Goal: Task Accomplishment & Management: Use online tool/utility

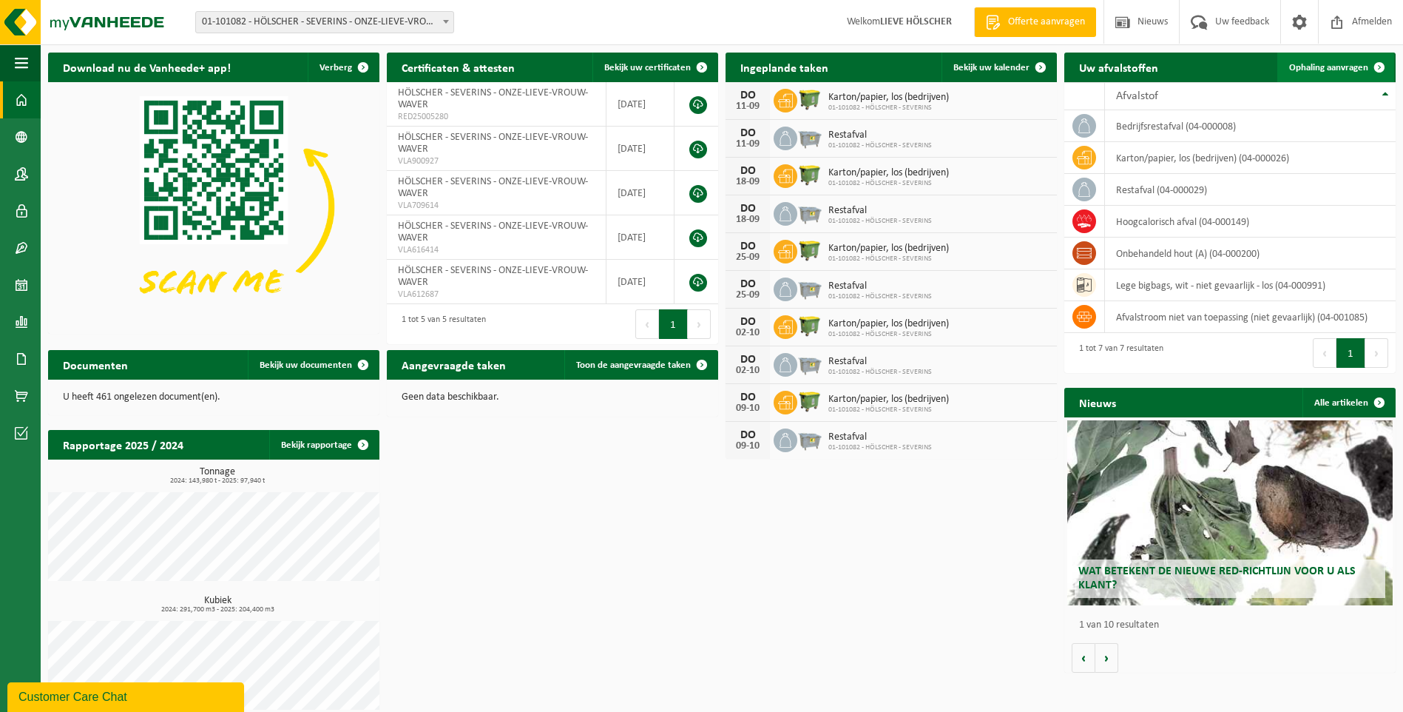
click at [1324, 67] on span "Ophaling aanvragen" at bounding box center [1328, 68] width 79 height 10
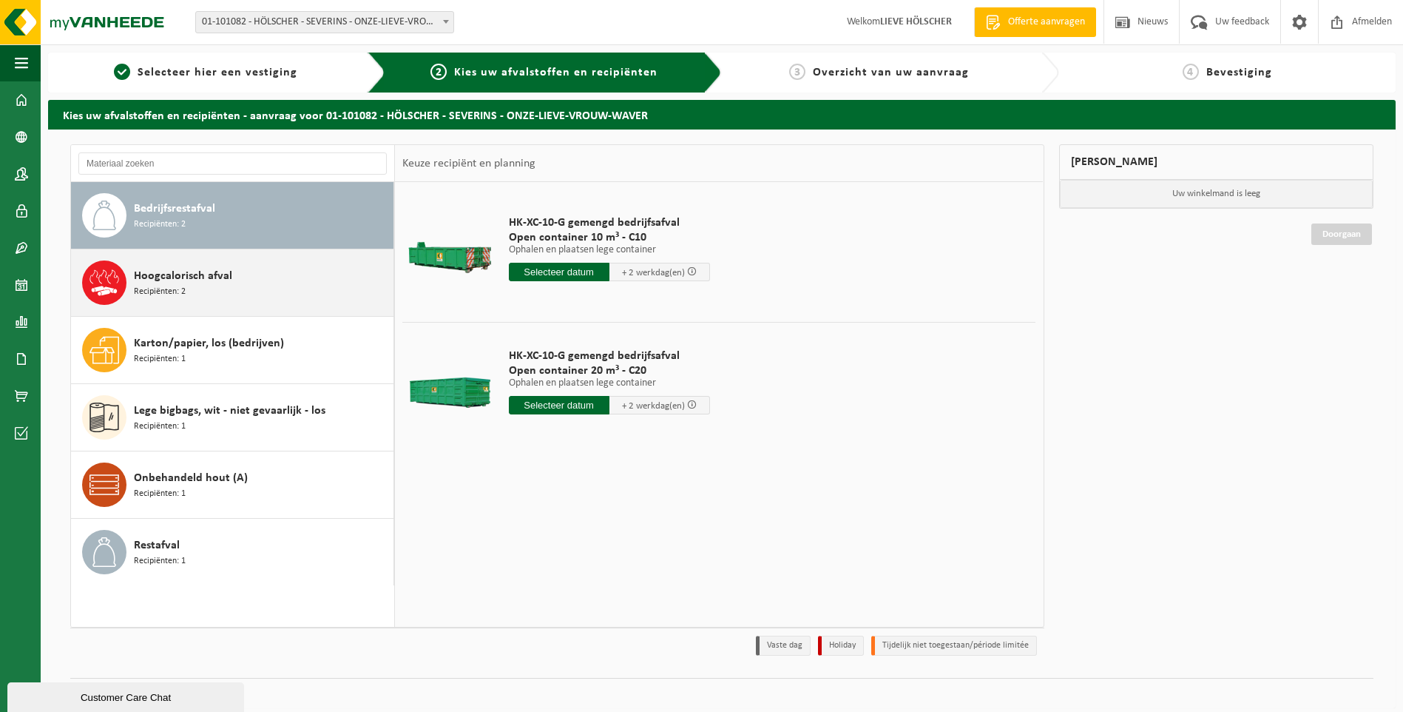
click at [294, 285] on div "Hoogcalorisch afval Recipiënten: 2" at bounding box center [262, 282] width 256 height 44
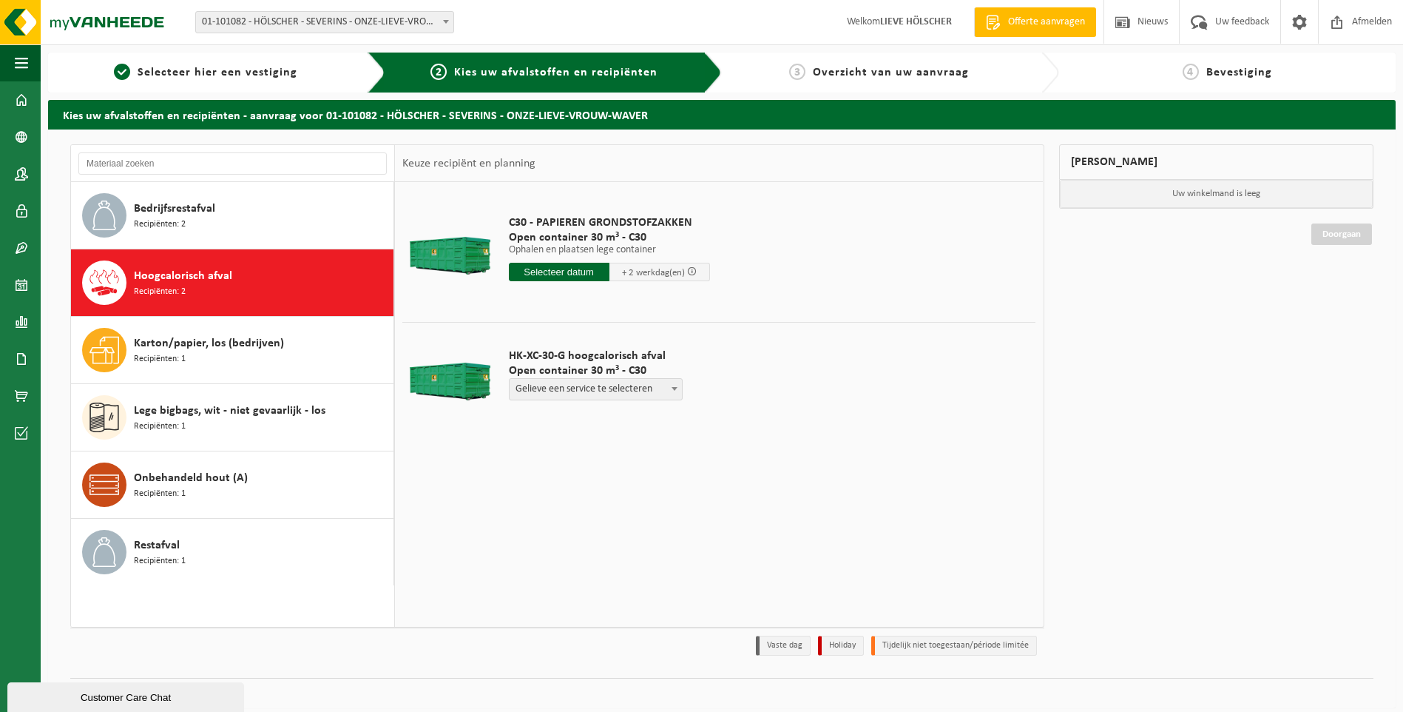
click at [649, 273] on span "+ 2 werkdag(en)" at bounding box center [653, 273] width 63 height 10
click at [575, 273] on input "text" at bounding box center [559, 272] width 101 height 18
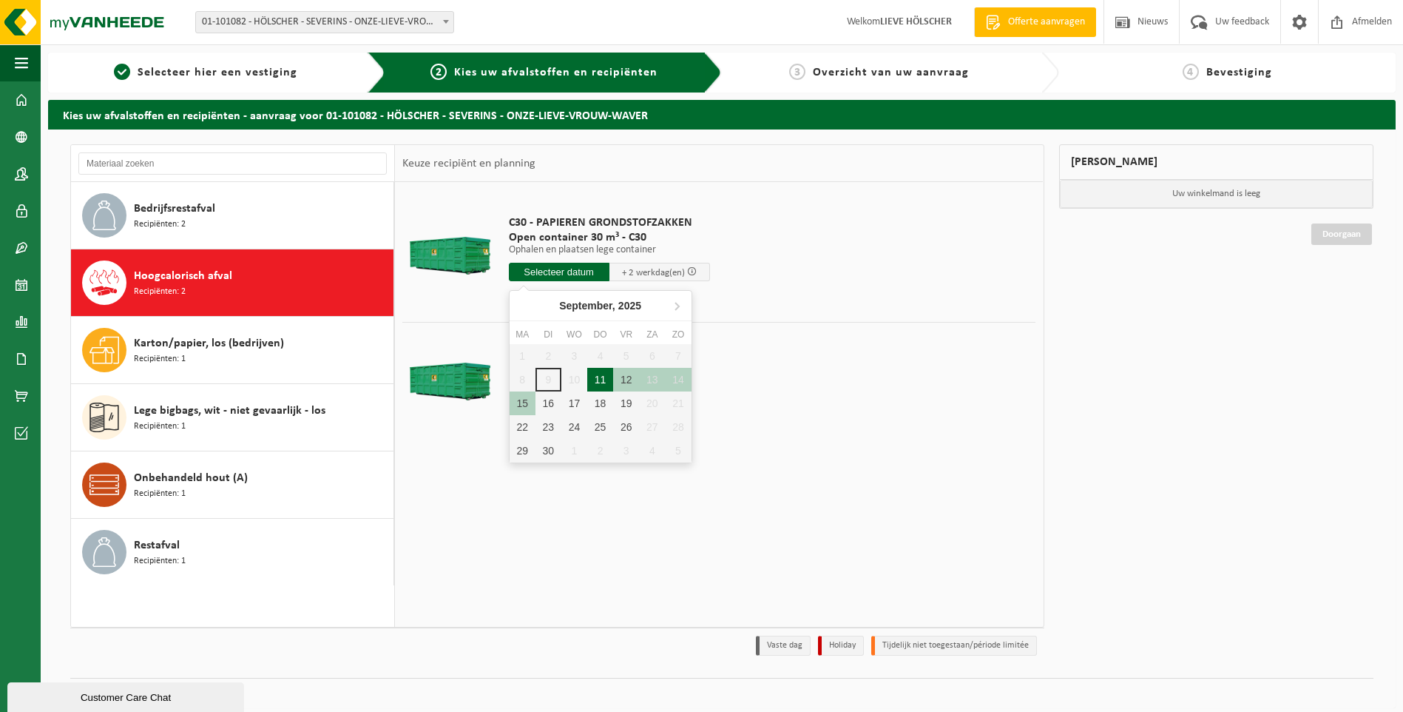
click at [601, 381] on div "11" at bounding box center [600, 380] width 26 height 24
type input "Van 2025-09-11"
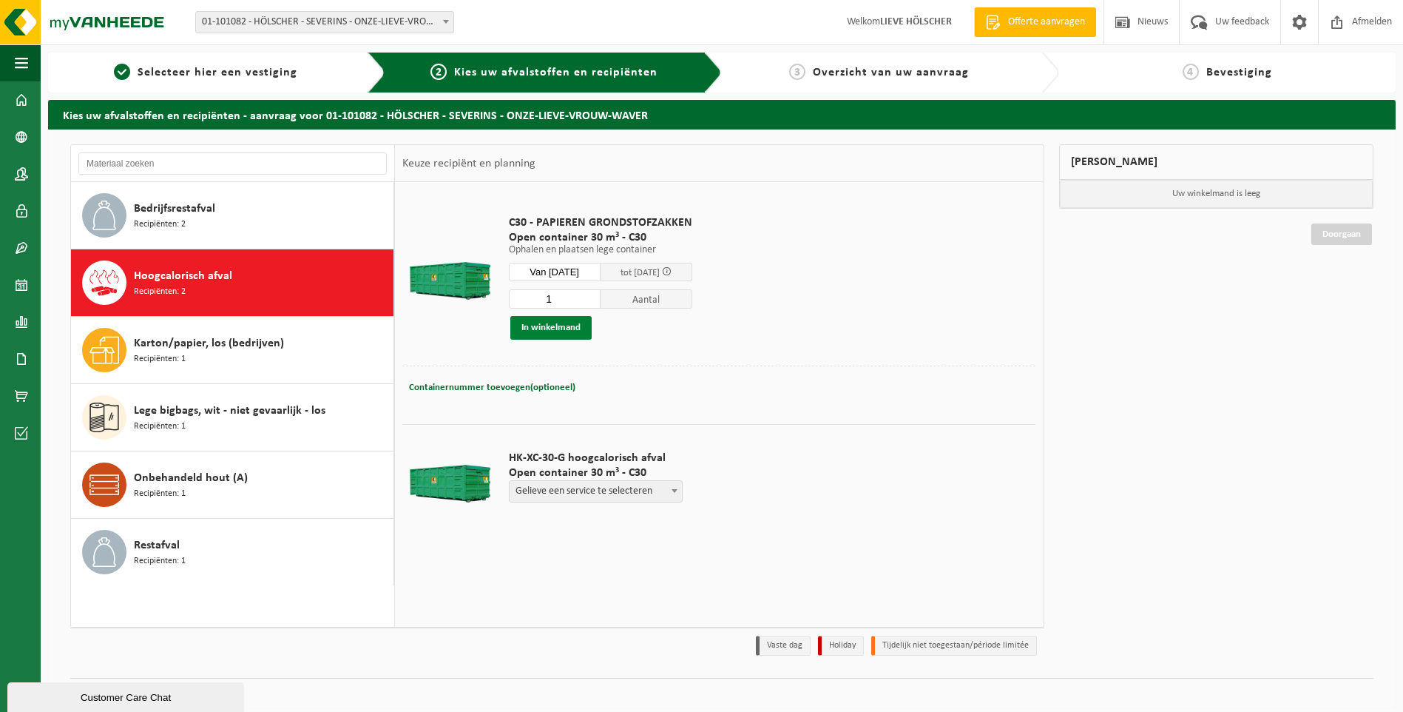
click at [560, 329] on button "In winkelmand" at bounding box center [550, 328] width 81 height 24
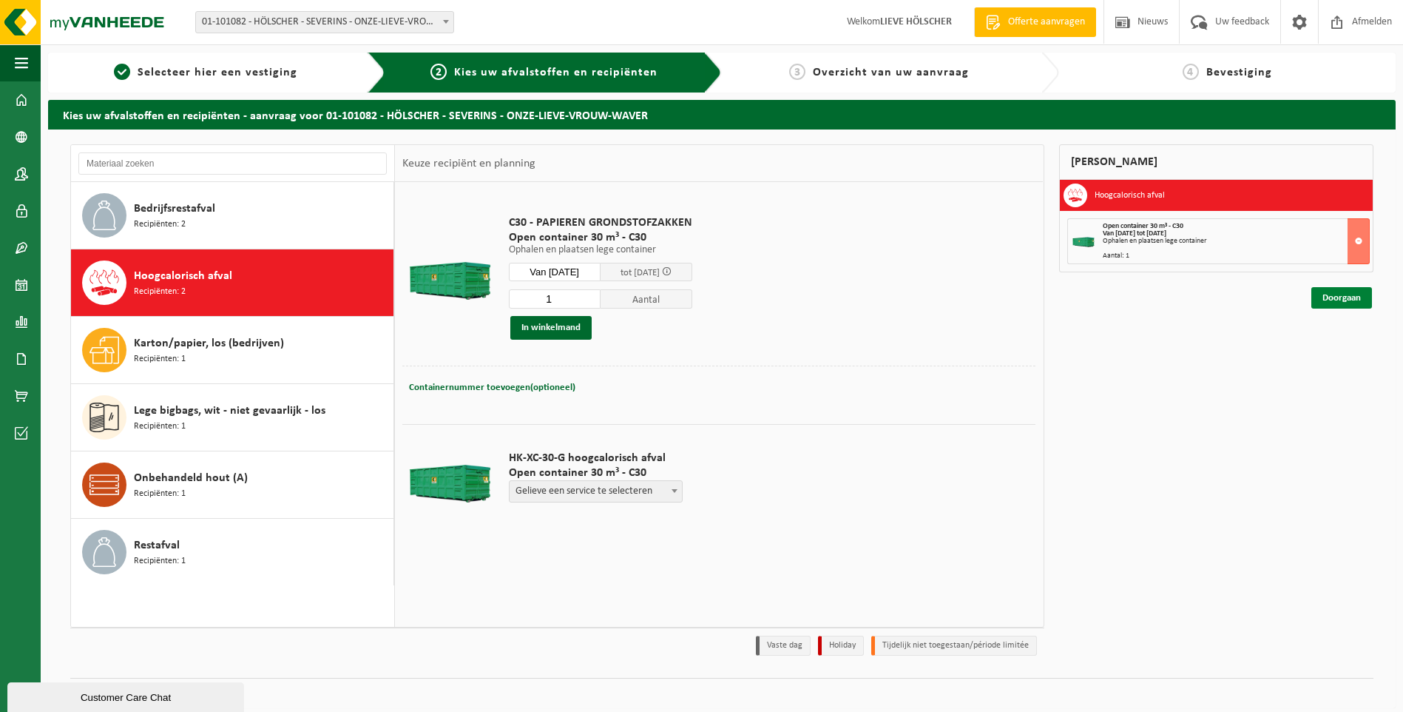
click at [1342, 297] on link "Doorgaan" at bounding box center [1341, 297] width 61 height 21
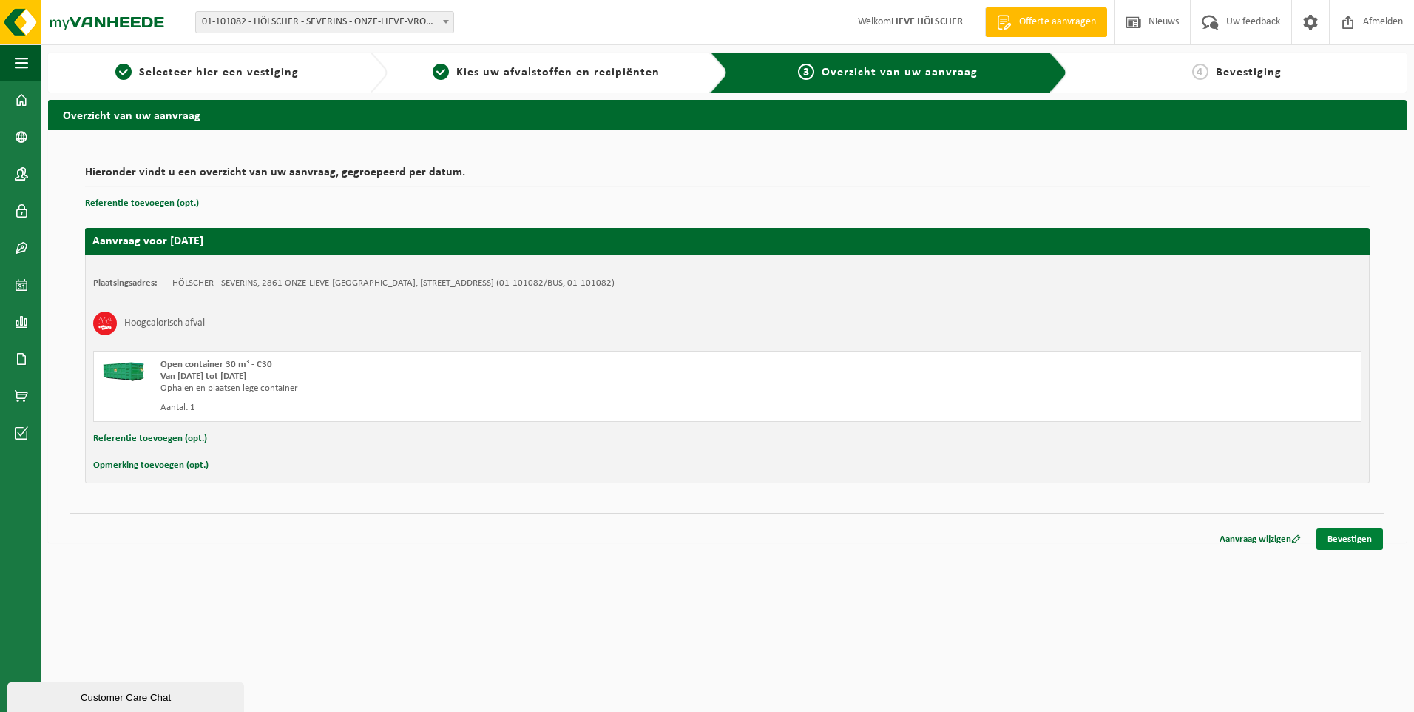
click at [1357, 548] on link "Bevestigen" at bounding box center [1350, 538] width 67 height 21
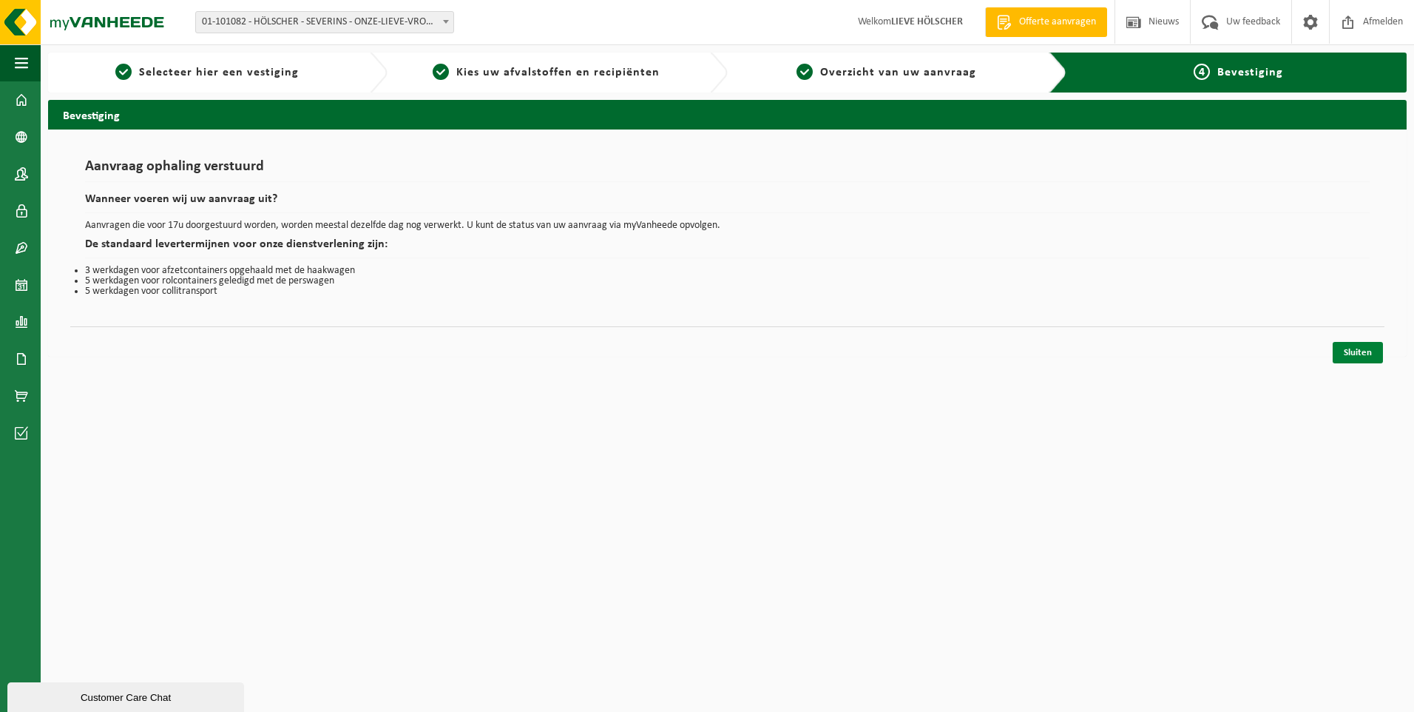
click at [1354, 354] on link "Sluiten" at bounding box center [1358, 352] width 50 height 21
